Goal: Task Accomplishment & Management: Complete application form

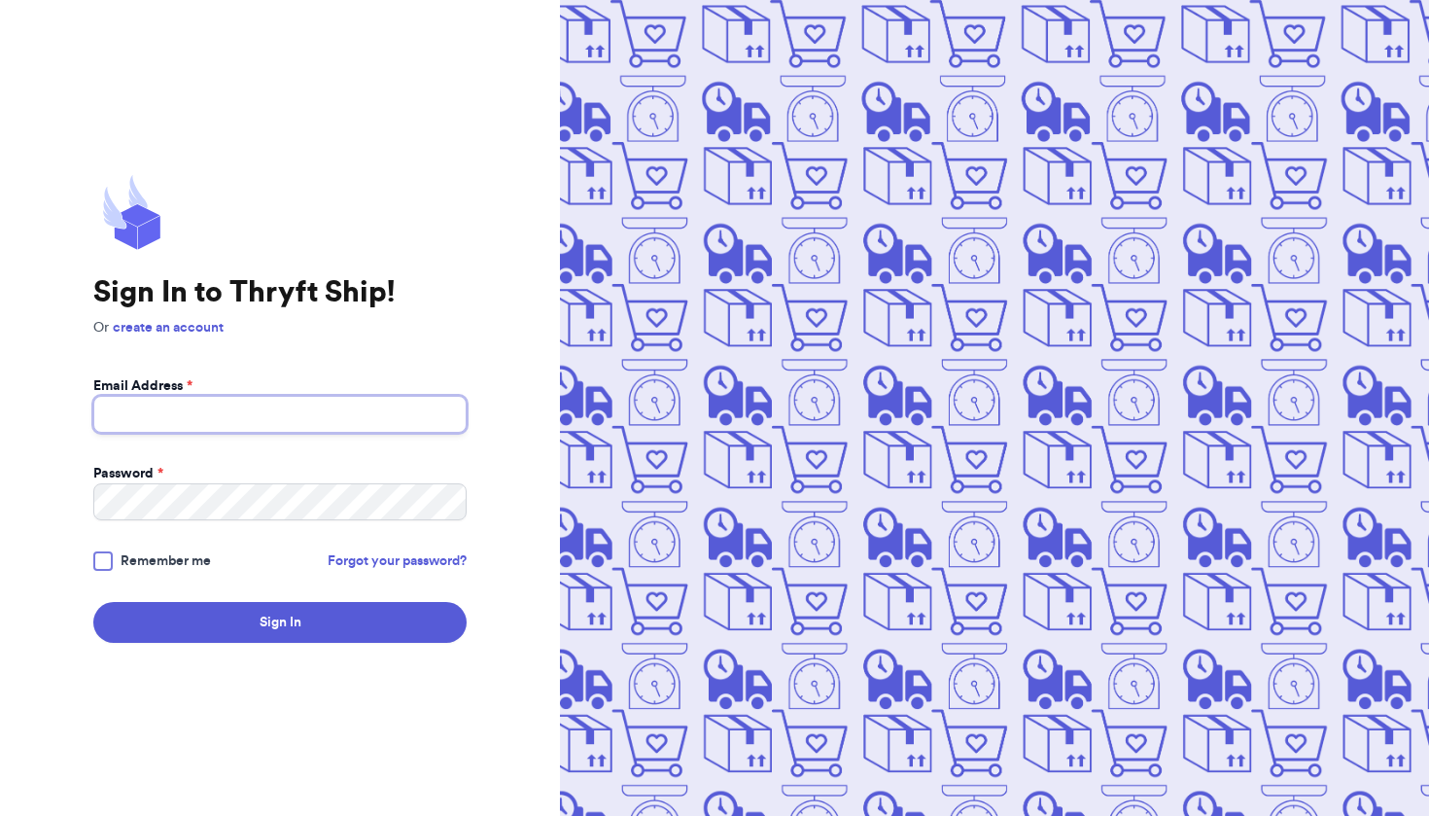
type input "[EMAIL_ADDRESS][DOMAIN_NAME]"
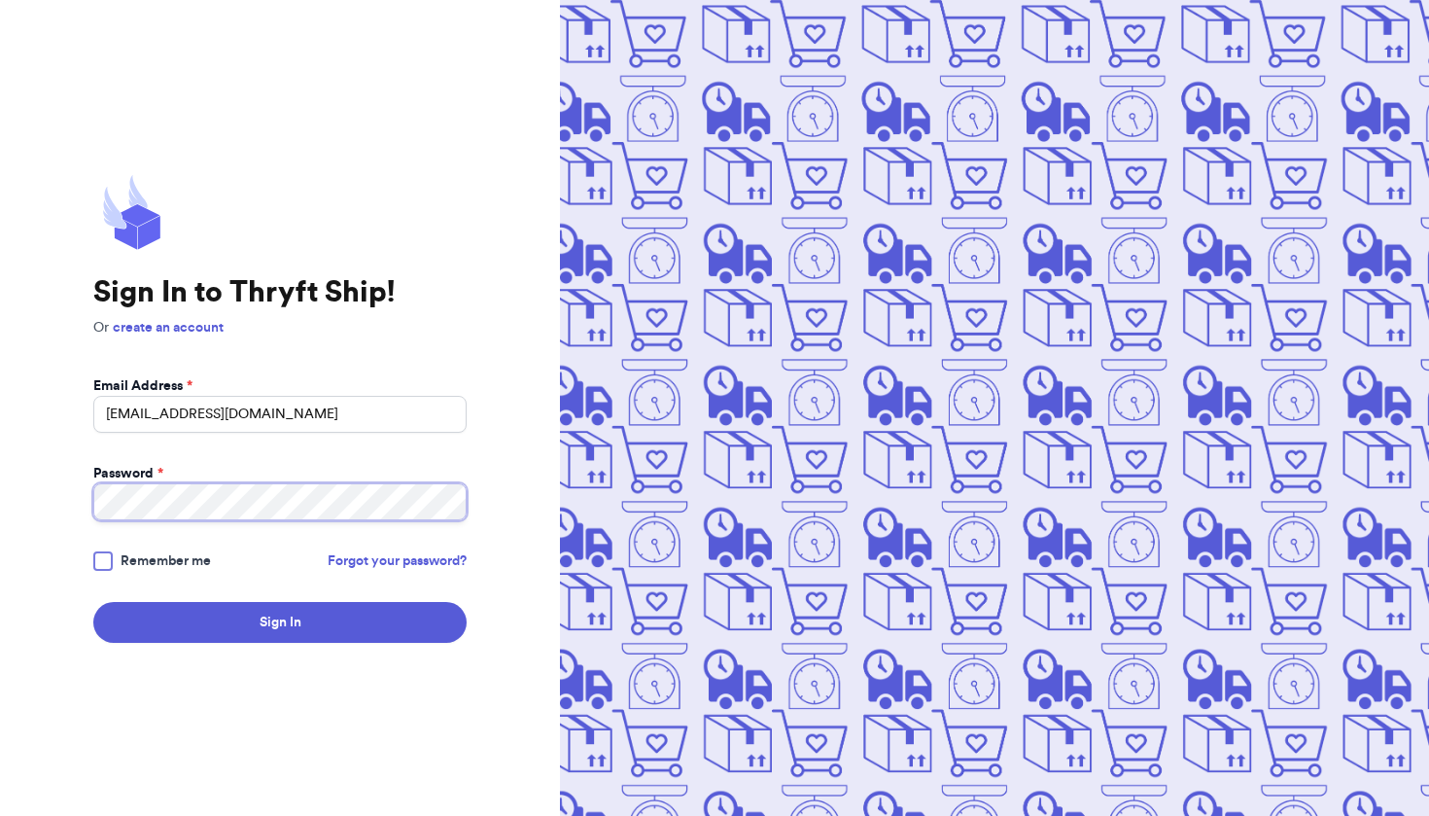
click at [280, 622] on button "Sign In" at bounding box center [279, 622] width 373 height 41
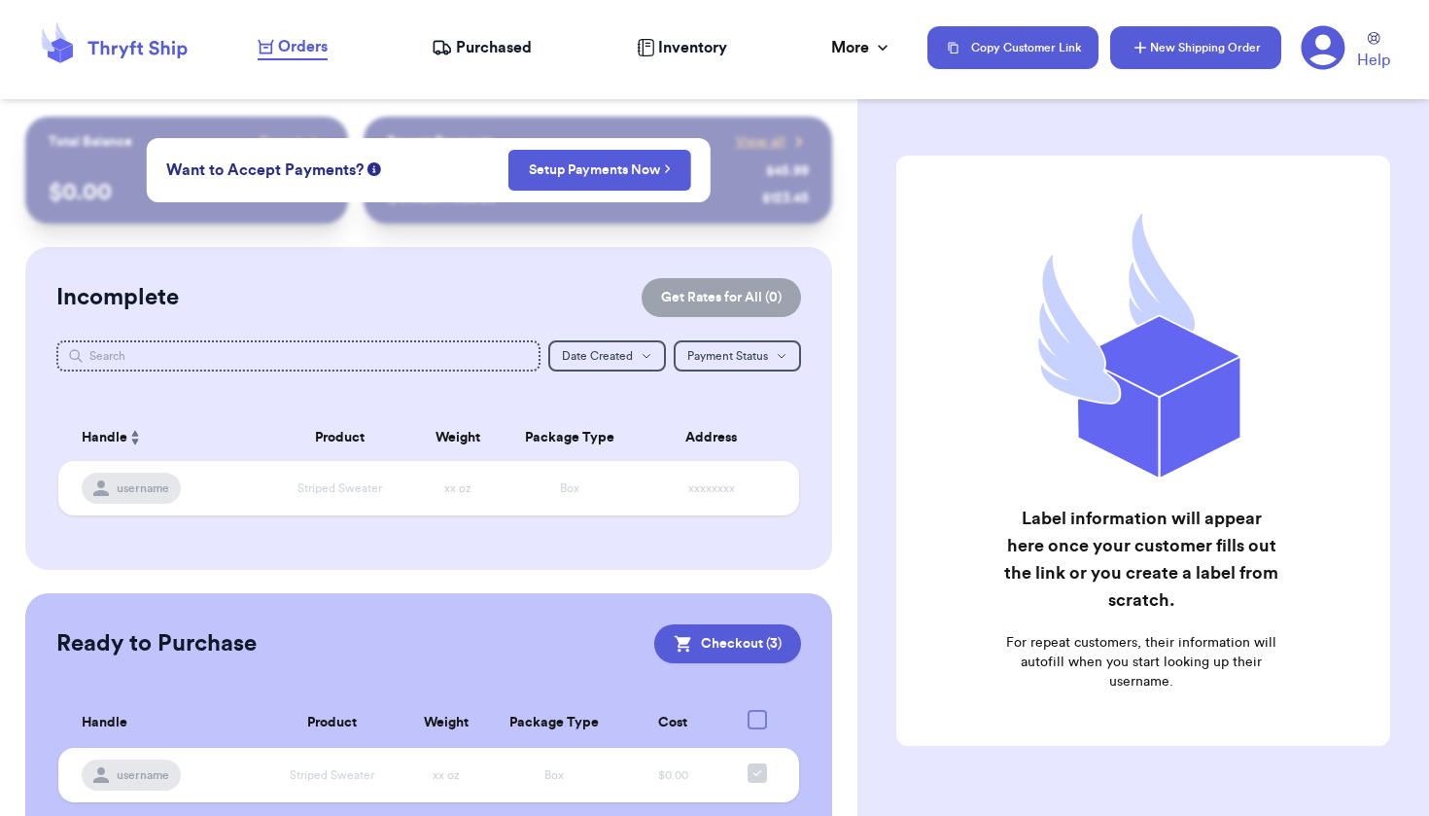
click at [1206, 48] on button "New Shipping Order" at bounding box center [1195, 47] width 171 height 43
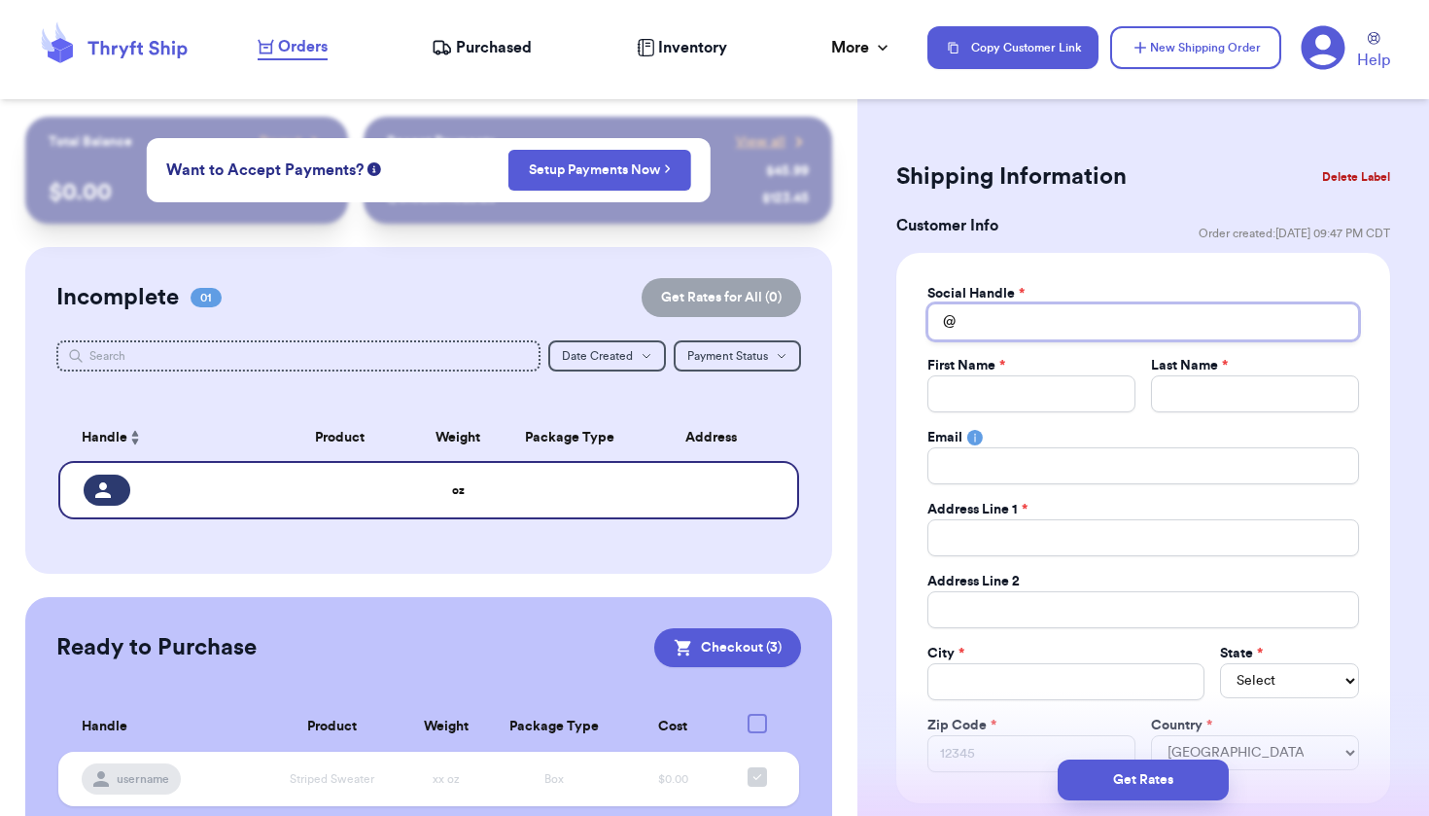
click at [974, 325] on input "Total Amount Paid" at bounding box center [1144, 321] width 432 height 37
type input "f"
type input "fi"
type input "fin"
type input "fin0"
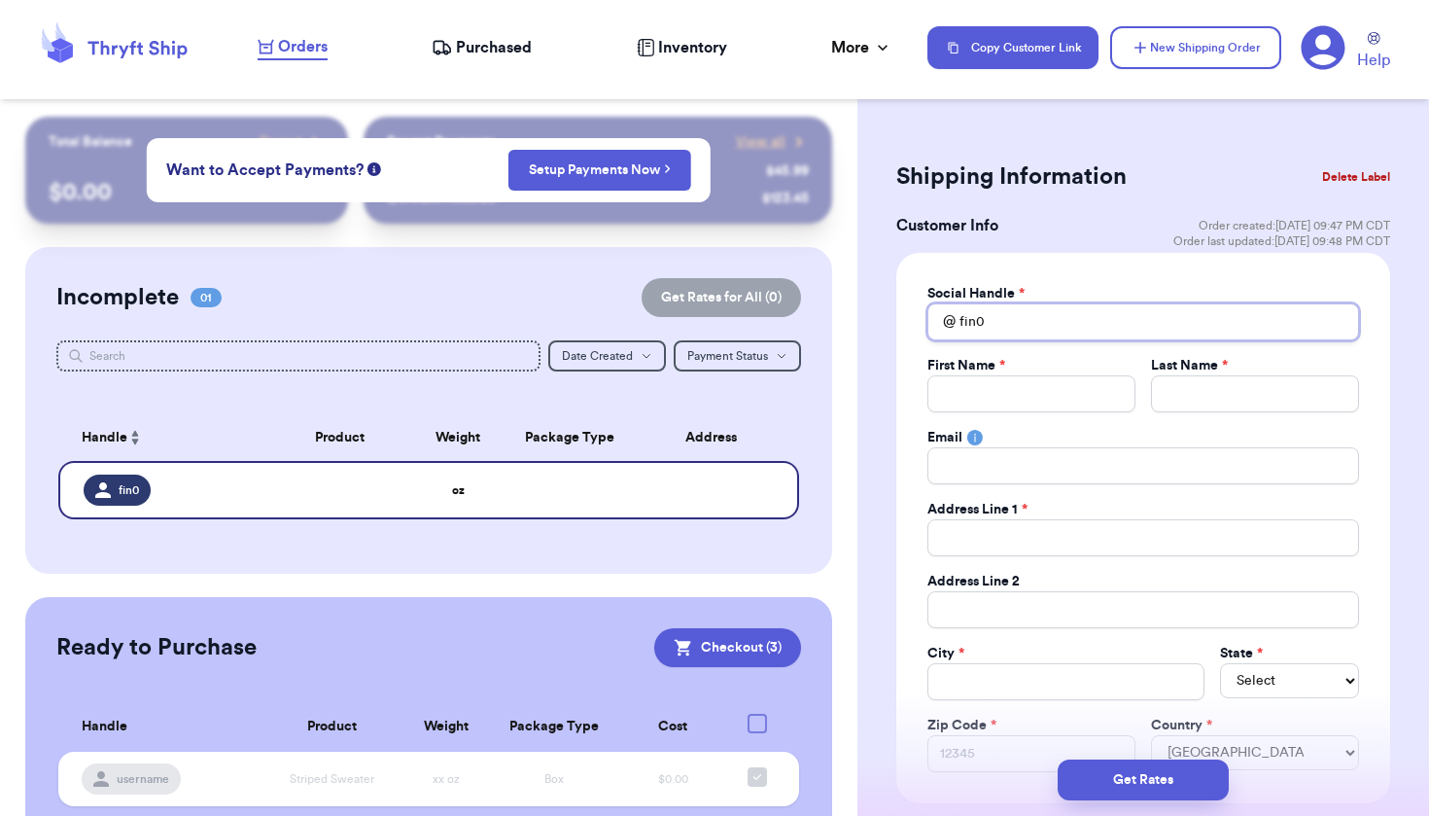
type input "fin04"
type input "fin046"
type input "fin0462"
type input "fin04626"
type input "fin04626b"
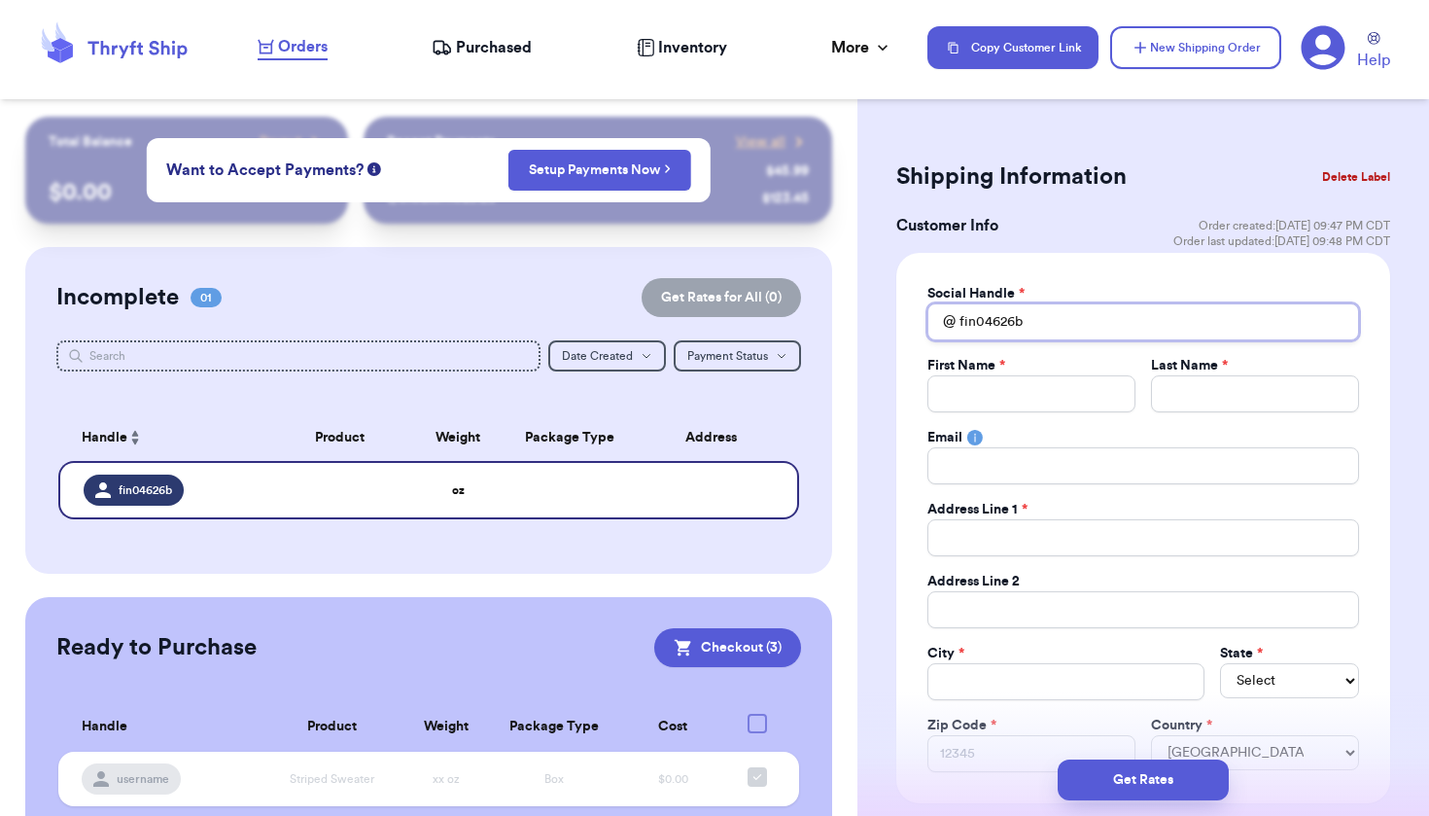
type input "fin04626b"
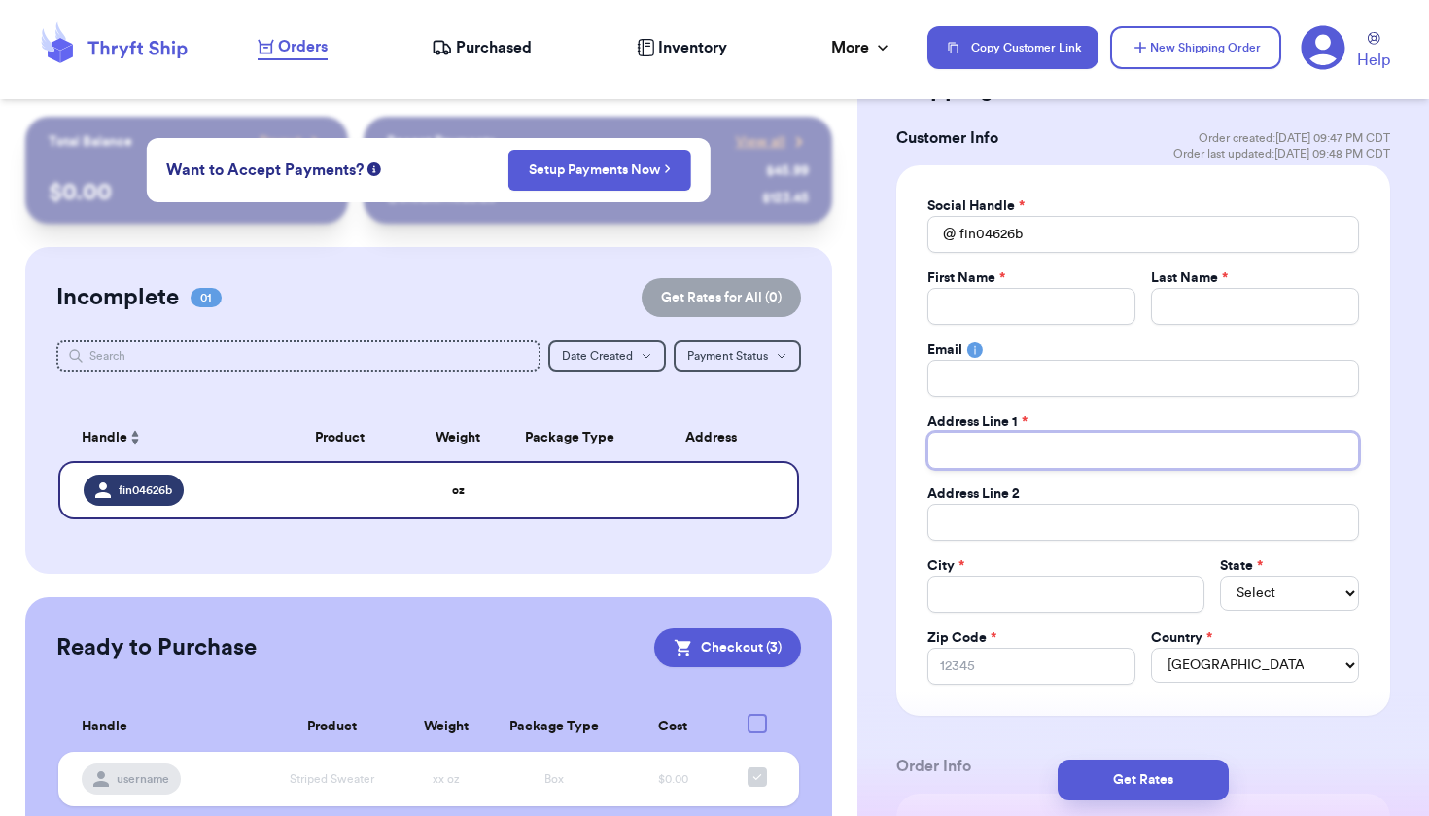
scroll to position [90, 0]
